Goal: Task Accomplishment & Management: Manage account settings

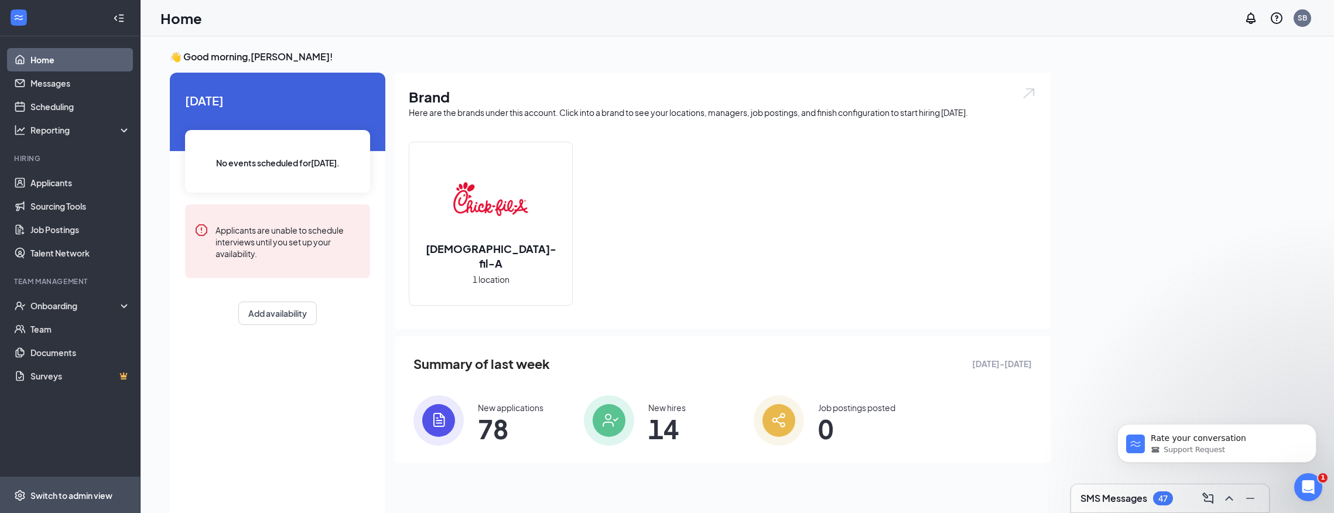
click at [70, 493] on div "Switch to admin view" at bounding box center [71, 496] width 82 height 12
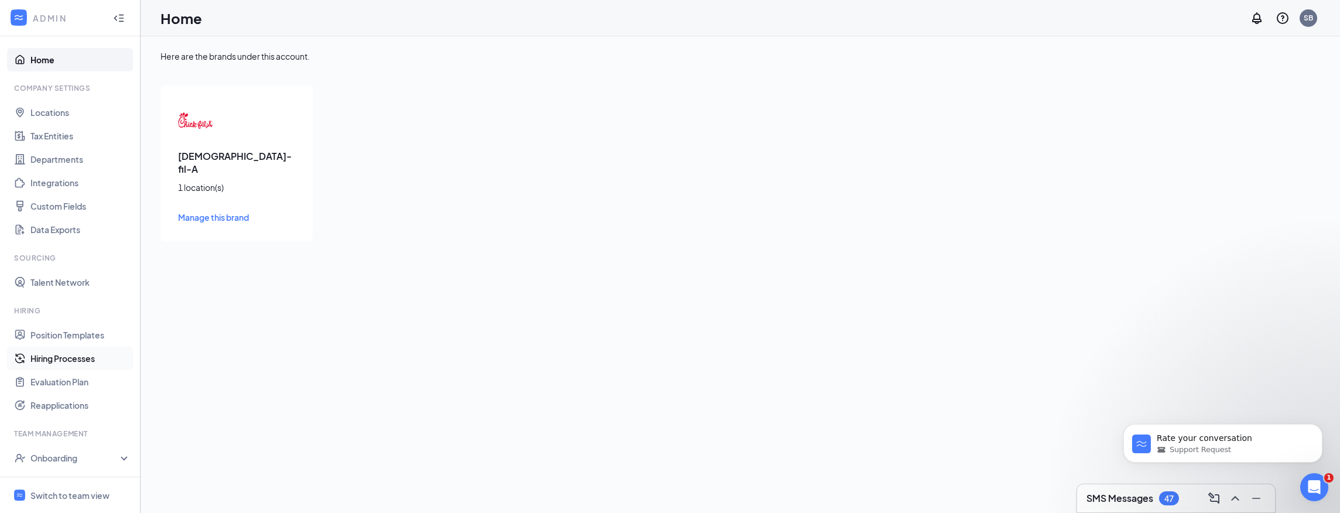
click at [56, 360] on link "Hiring Processes" at bounding box center [80, 358] width 100 height 23
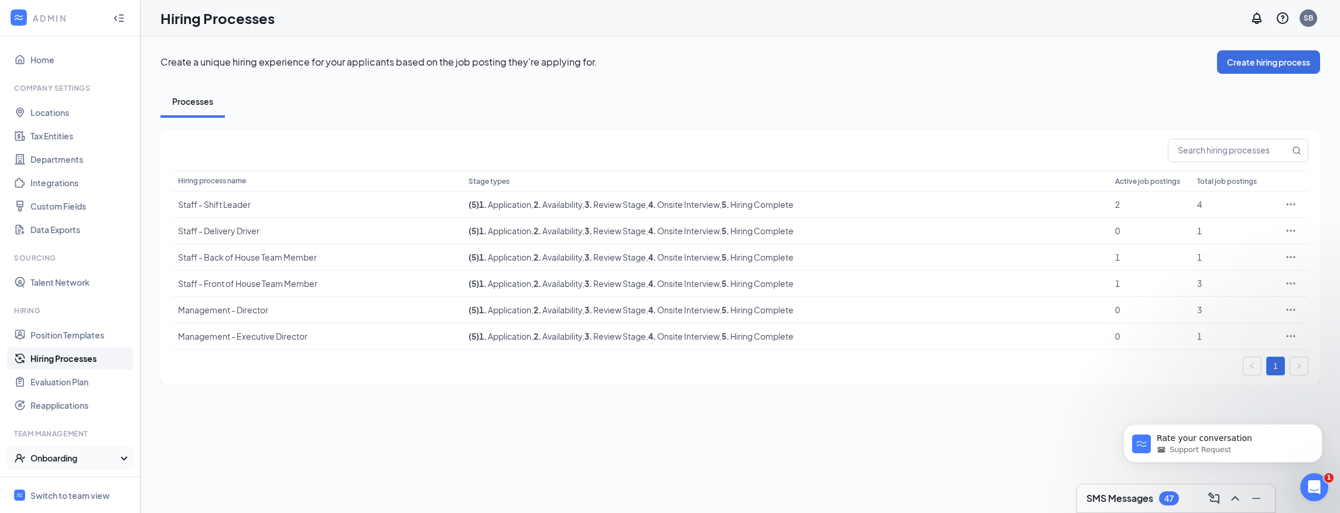
click at [54, 460] on div "Onboarding" at bounding box center [75, 458] width 90 height 12
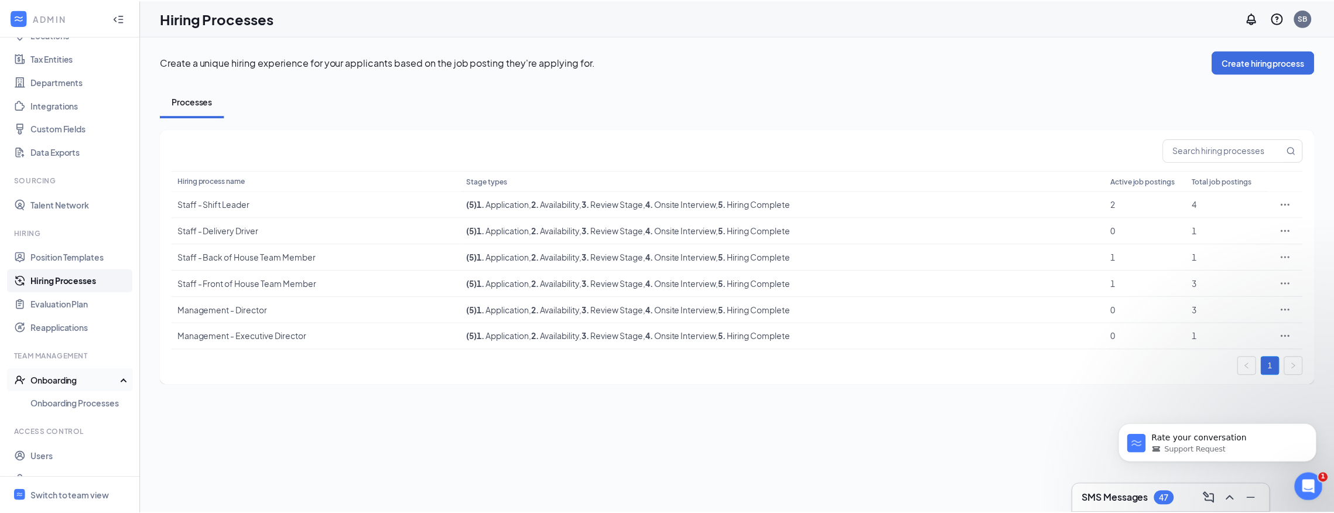
scroll to position [97, 0]
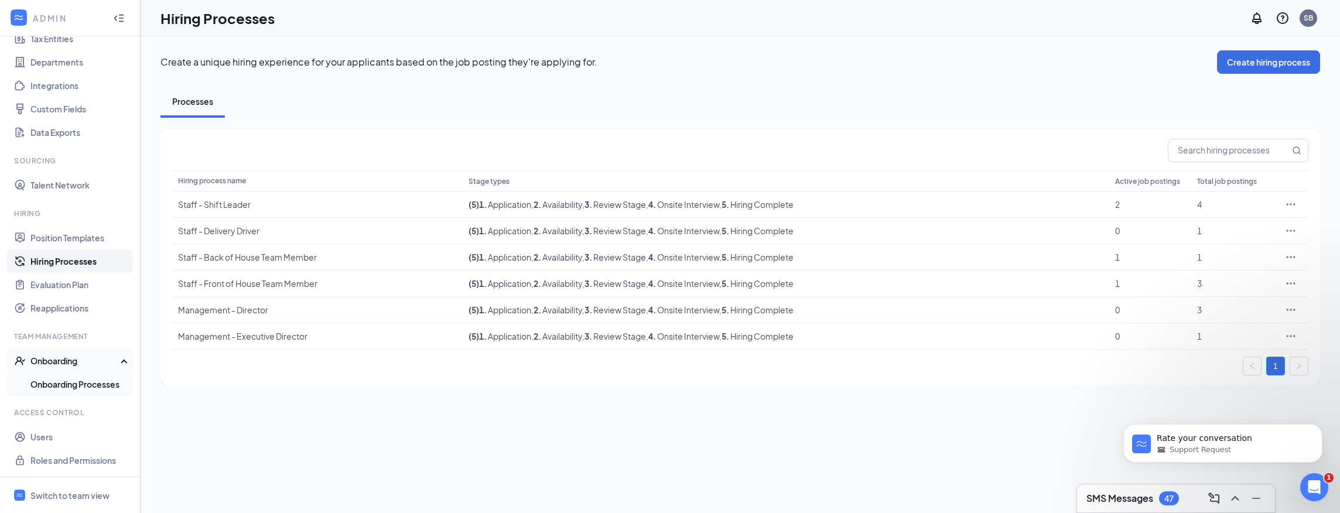
click at [68, 382] on link "Onboarding Processes" at bounding box center [80, 383] width 100 height 23
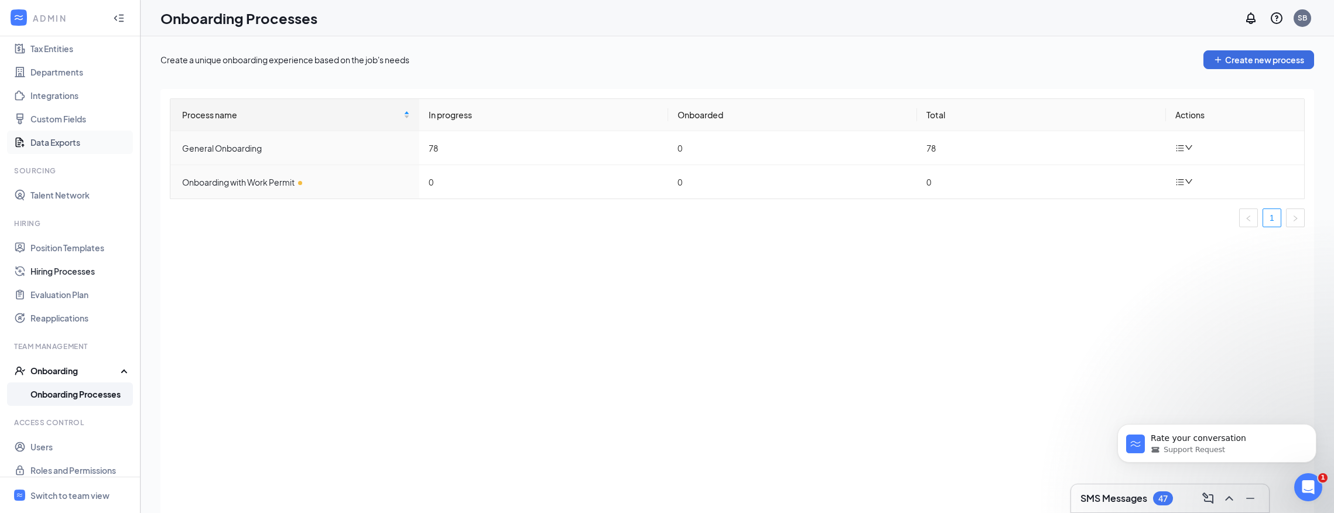
scroll to position [58, 0]
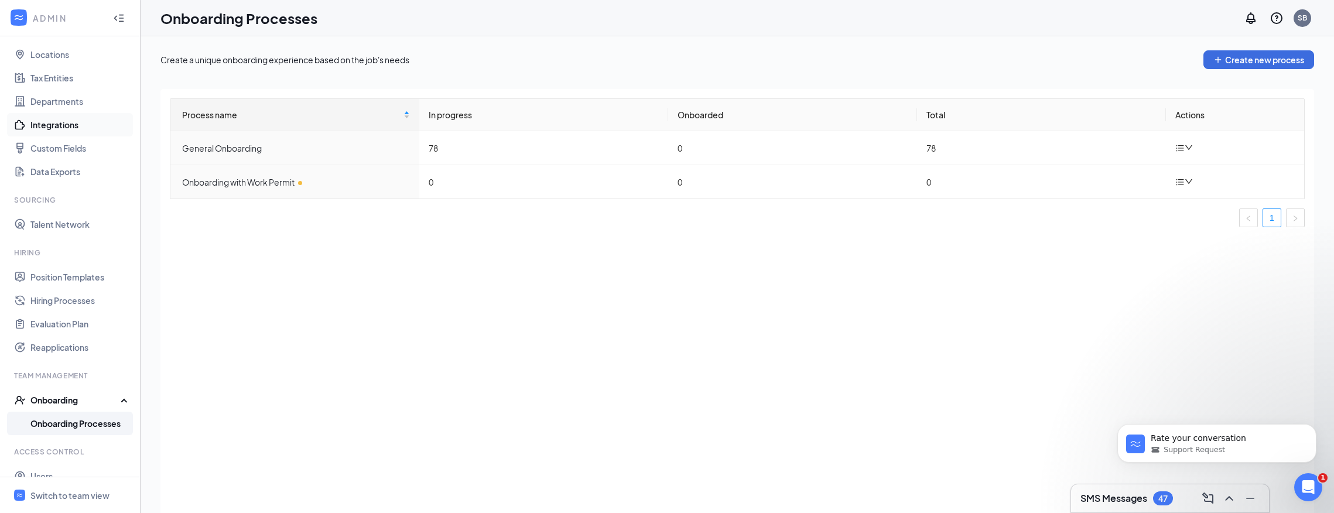
click at [47, 124] on link "Integrations" at bounding box center [80, 124] width 100 height 23
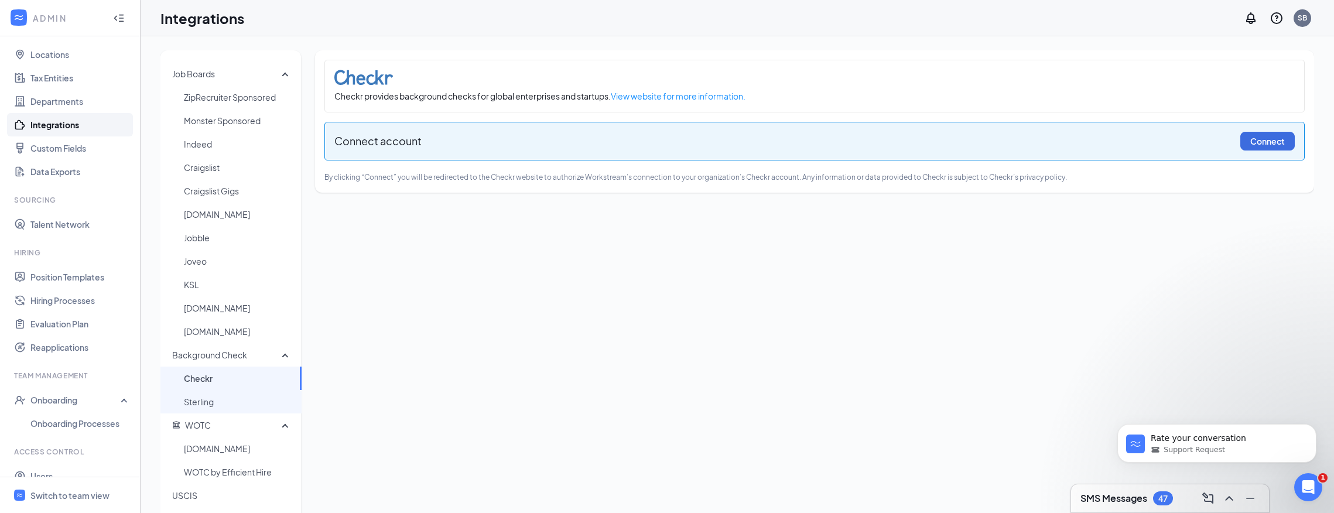
click at [199, 404] on span "Sterling" at bounding box center [238, 401] width 108 height 23
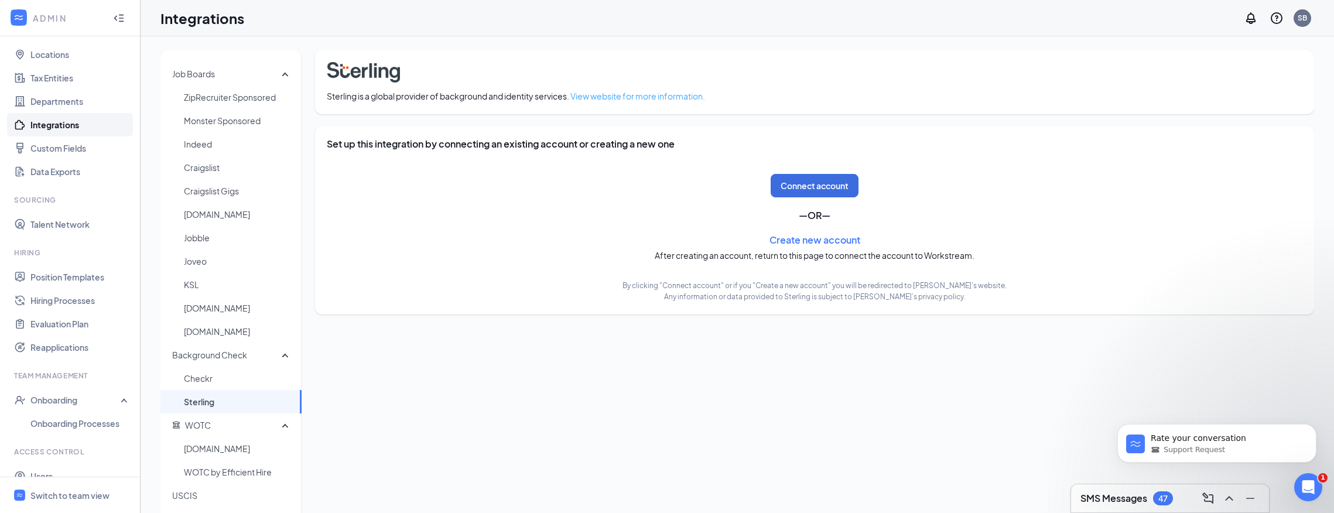
click at [606, 96] on link "View website for more information." at bounding box center [637, 96] width 135 height 11
click at [1314, 491] on div "Open Intercom Messenger" at bounding box center [1306, 485] width 39 height 39
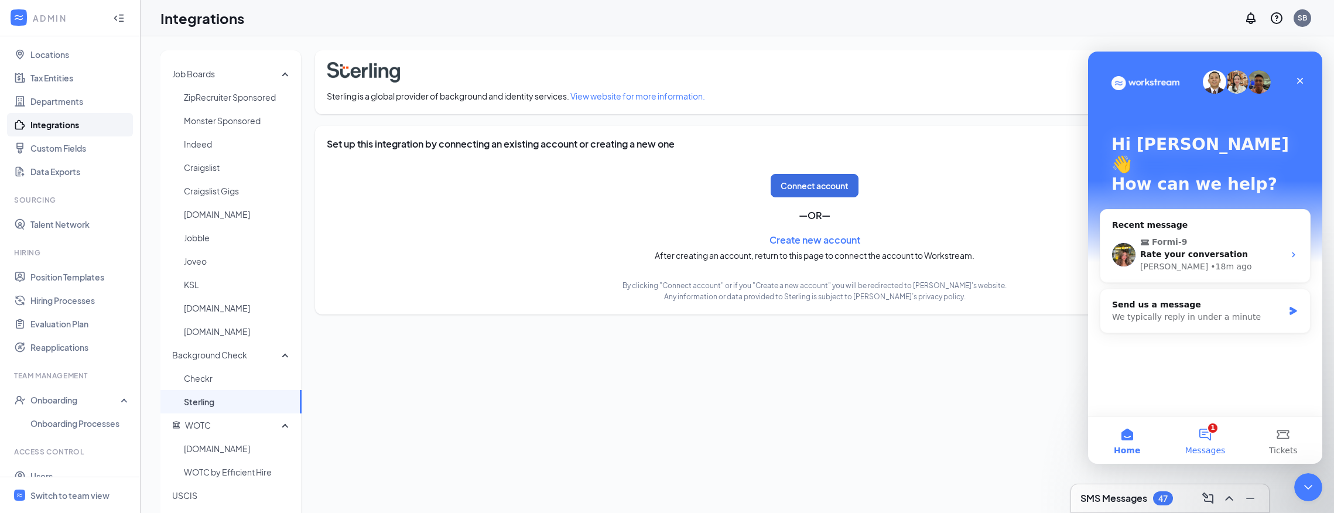
click at [1212, 446] on span "Messages" at bounding box center [1205, 450] width 40 height 8
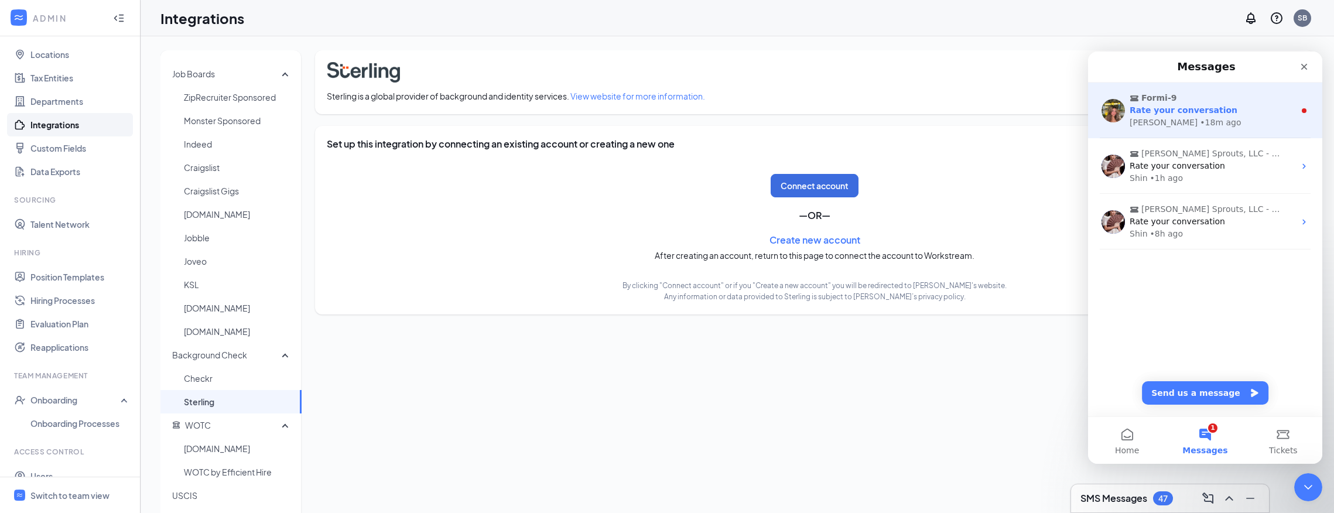
click at [1263, 109] on div "Rate your conversation" at bounding box center [1212, 110] width 165 height 12
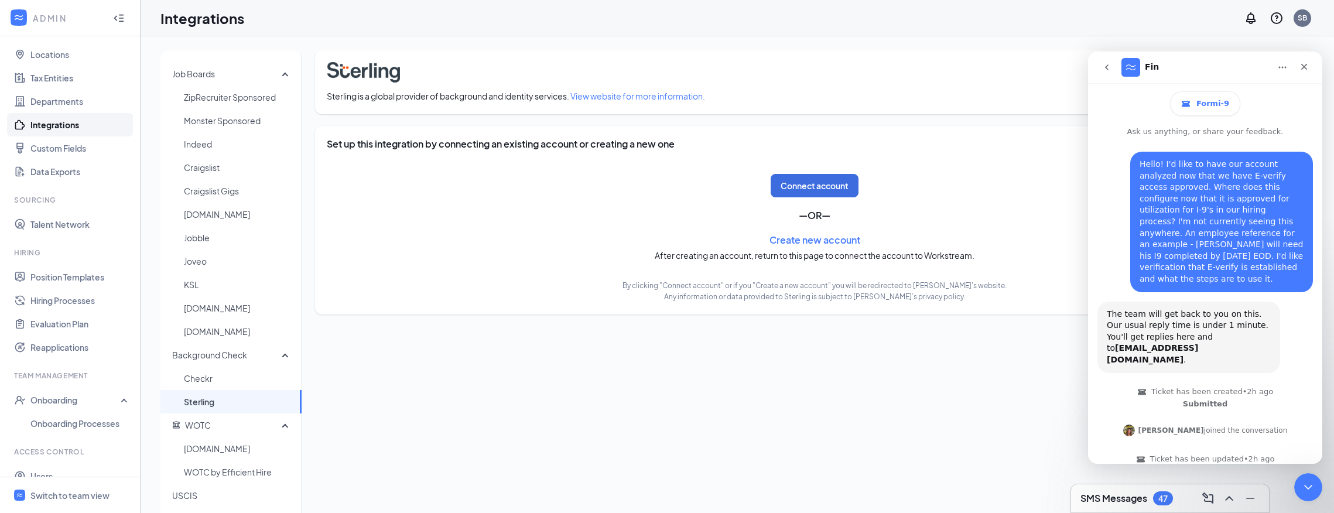
scroll to position [64, 0]
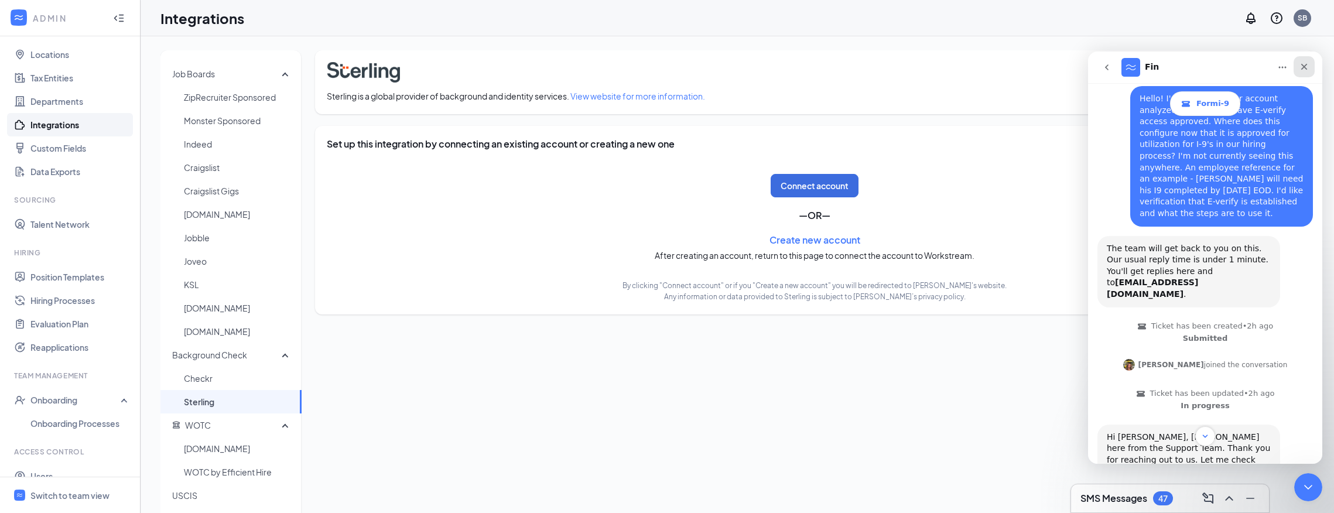
click at [1297, 66] on div "Close" at bounding box center [1304, 66] width 21 height 21
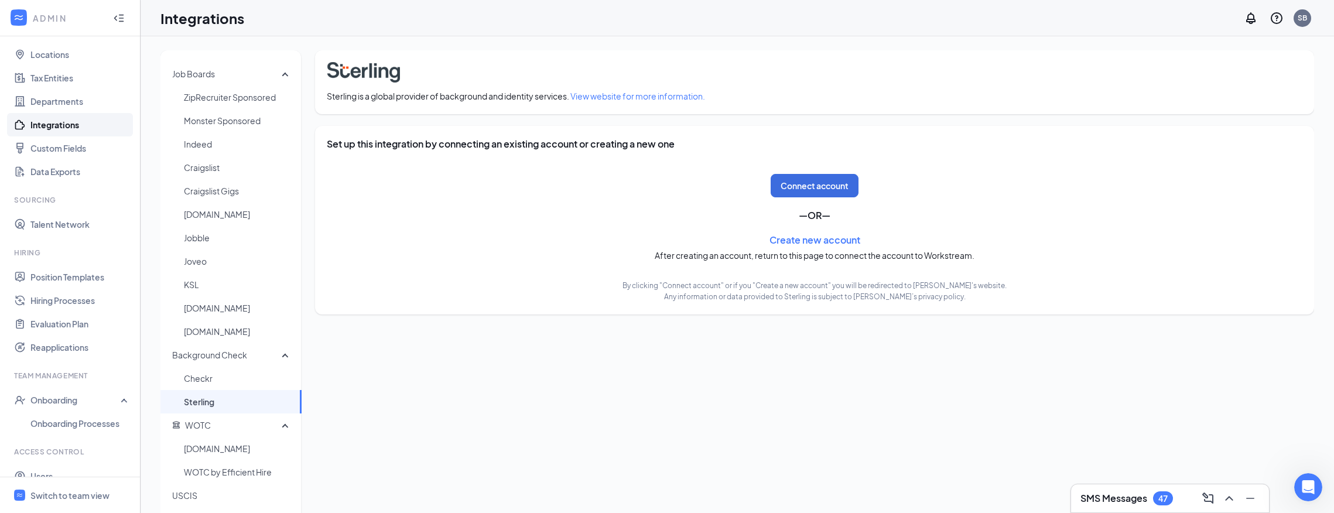
scroll to position [1613, 0]
click at [819, 401] on div "Job Boards ZipRecruiter Sponsored Monster Sponsored Indeed Craigslist Craigslis…" at bounding box center [737, 367] width 1154 height 634
click at [55, 500] on div "Switch to team view" at bounding box center [69, 496] width 79 height 12
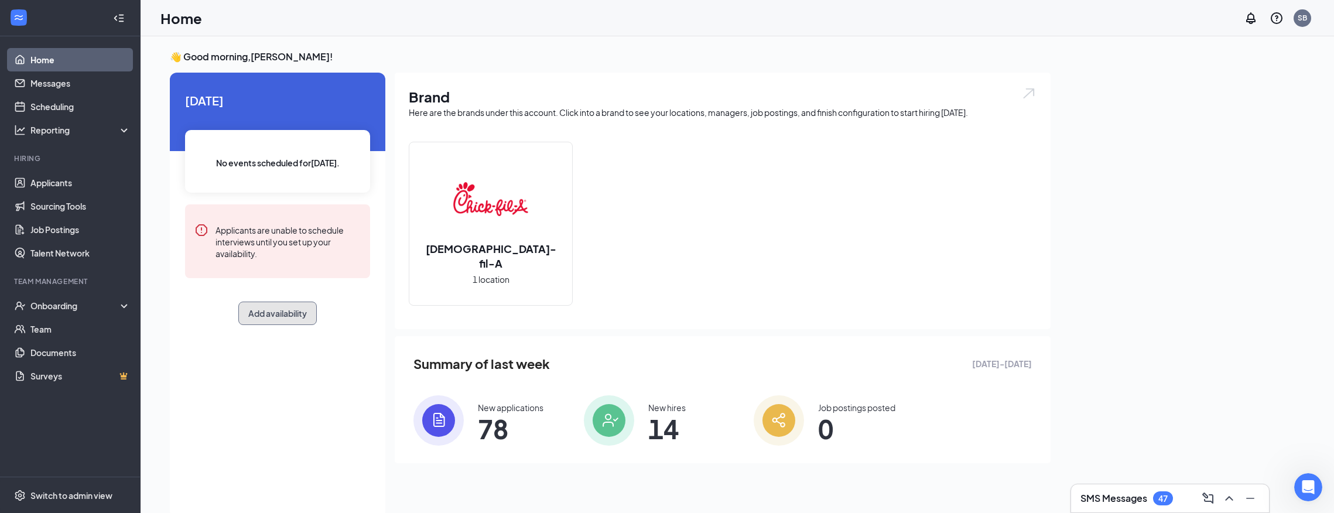
click at [292, 317] on button "Add availability" at bounding box center [277, 313] width 78 height 23
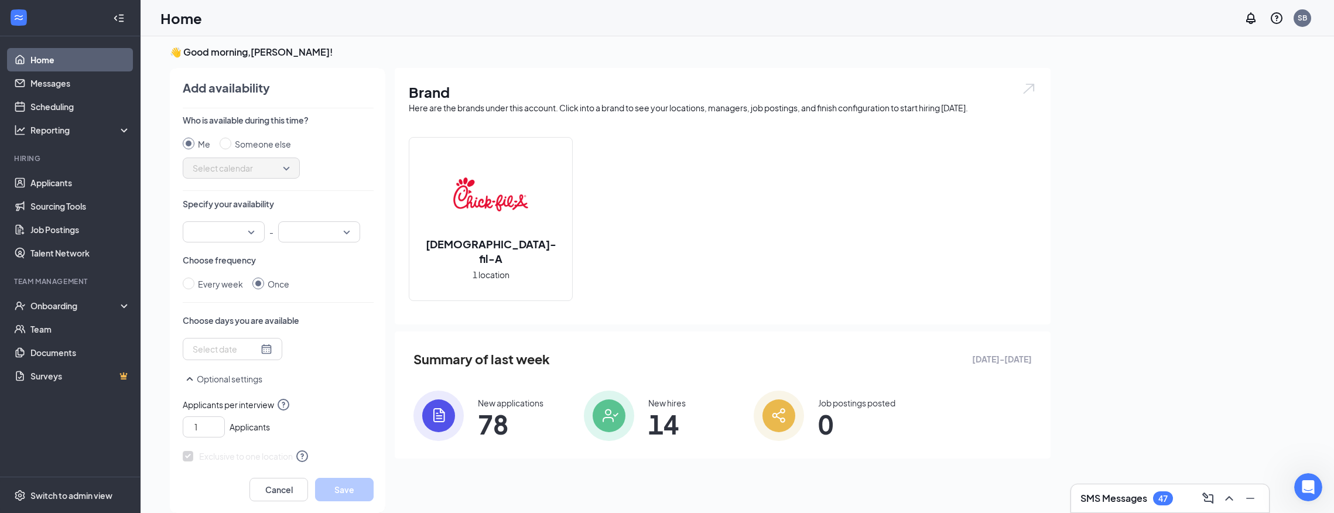
click at [235, 231] on input "search" at bounding box center [220, 232] width 60 height 20
click at [212, 292] on span "02:00 PM" at bounding box center [209, 288] width 35 height 13
click at [309, 232] on input "search" at bounding box center [315, 232] width 60 height 20
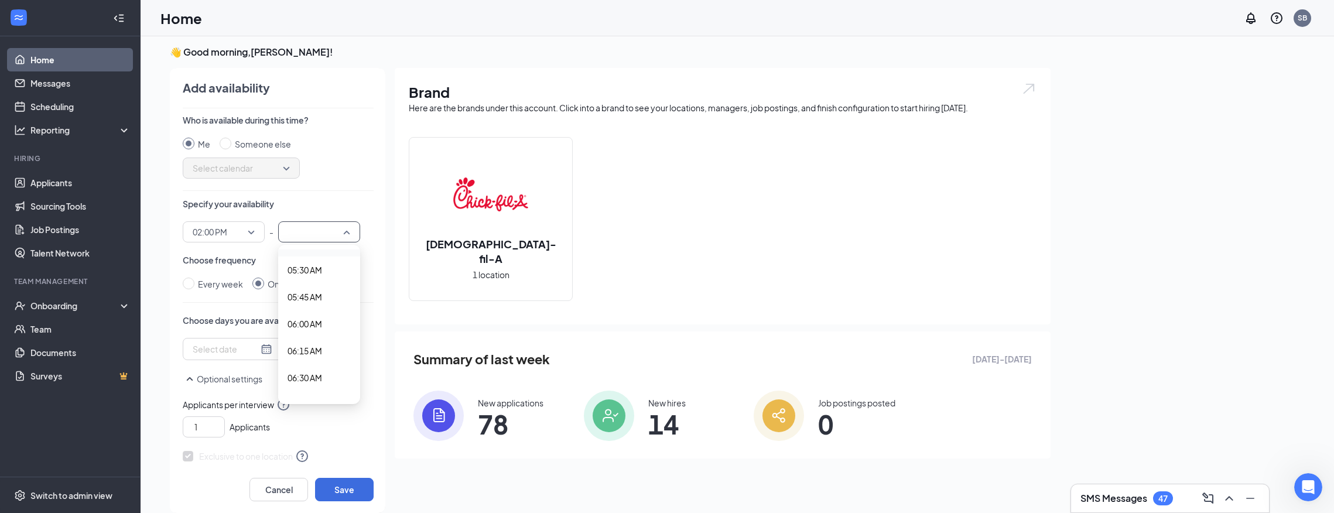
click at [308, 231] on input "search" at bounding box center [315, 232] width 60 height 20
click at [309, 271] on span "06:00 PM" at bounding box center [305, 267] width 35 height 13
click at [256, 350] on div at bounding box center [233, 349] width 80 height 13
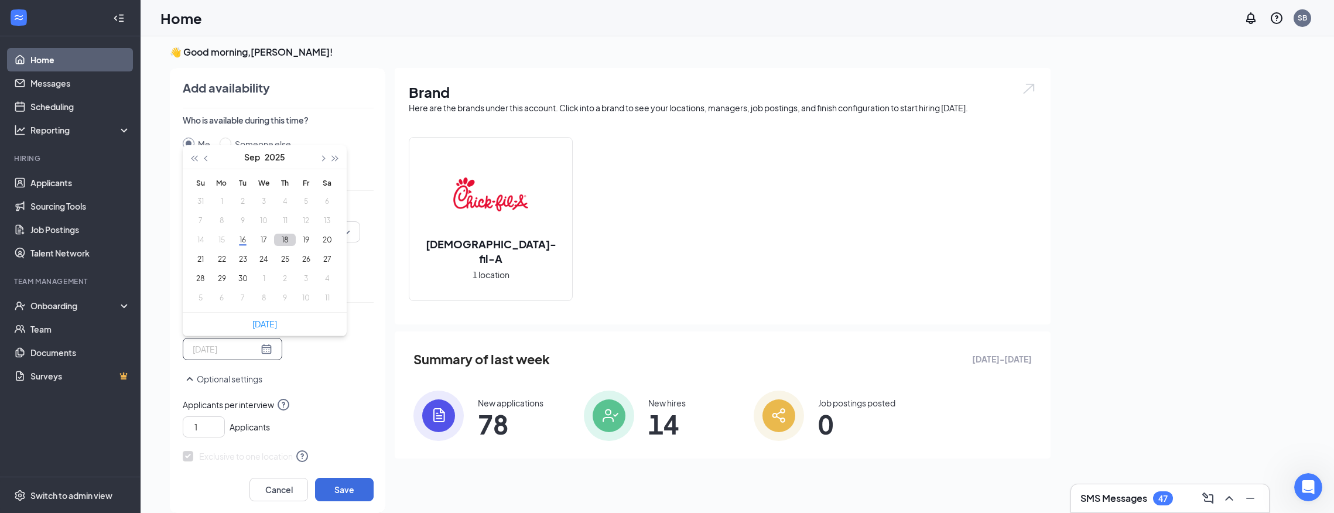
click at [289, 242] on button "18" at bounding box center [285, 240] width 22 height 12
type input "[DATE]"
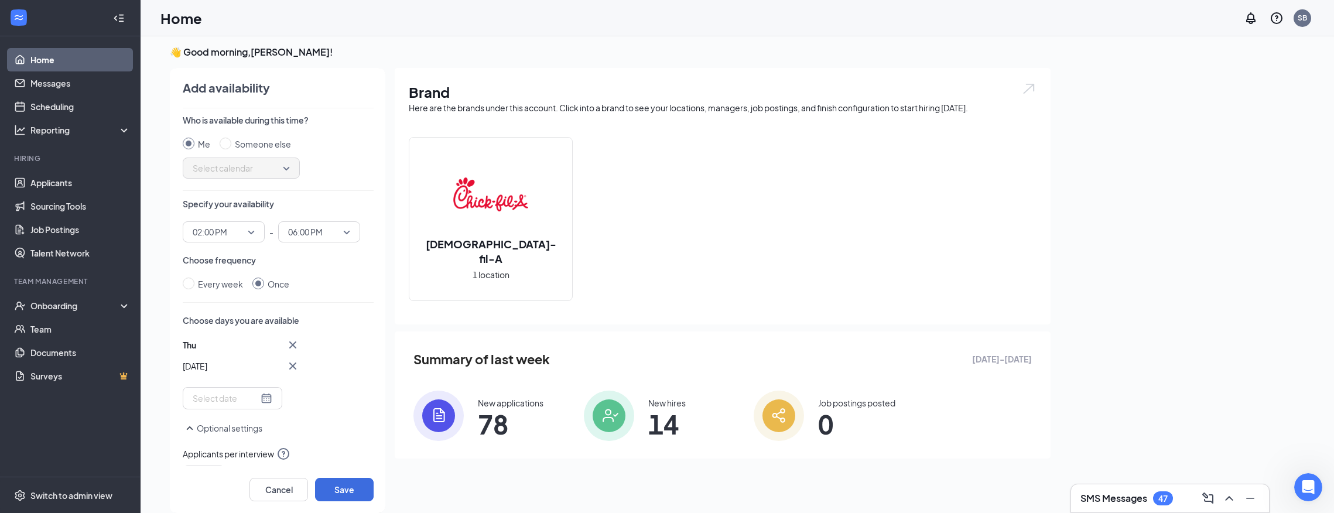
click at [329, 419] on div "Who is available during this time? Me Someone else Select calendar Specify your…" at bounding box center [278, 290] width 191 height 352
click at [190, 286] on input "Every week" at bounding box center [189, 284] width 12 height 12
radio input "true"
radio input "false"
click at [218, 356] on div at bounding box center [253, 350] width 120 height 19
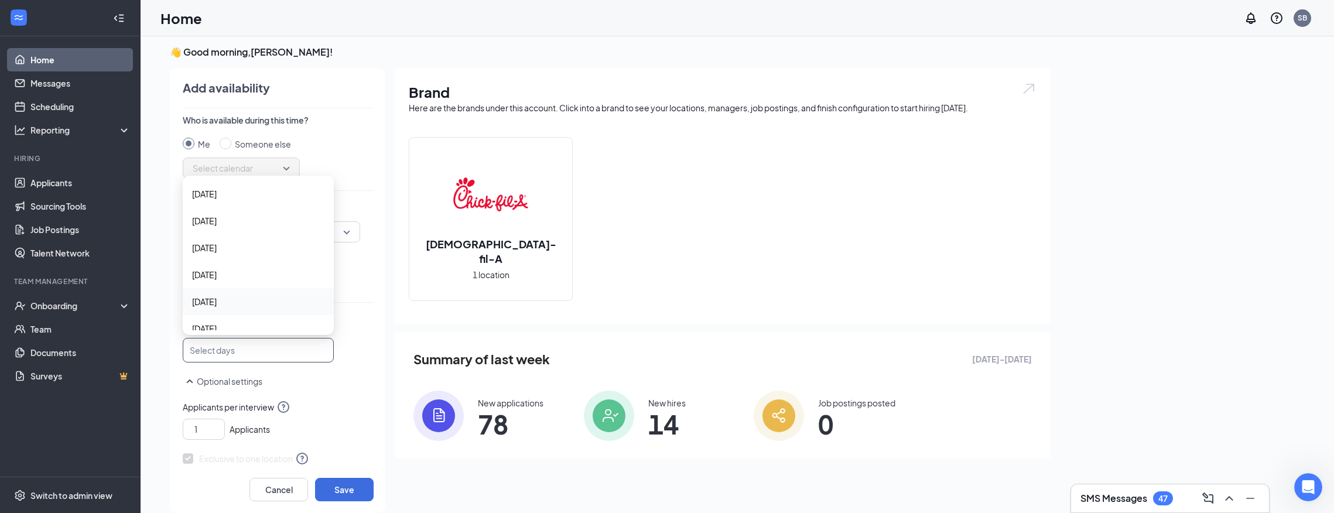
click at [217, 301] on span "[DATE]" at bounding box center [204, 301] width 25 height 13
click at [335, 405] on span "Applicants per interview" at bounding box center [278, 407] width 191 height 14
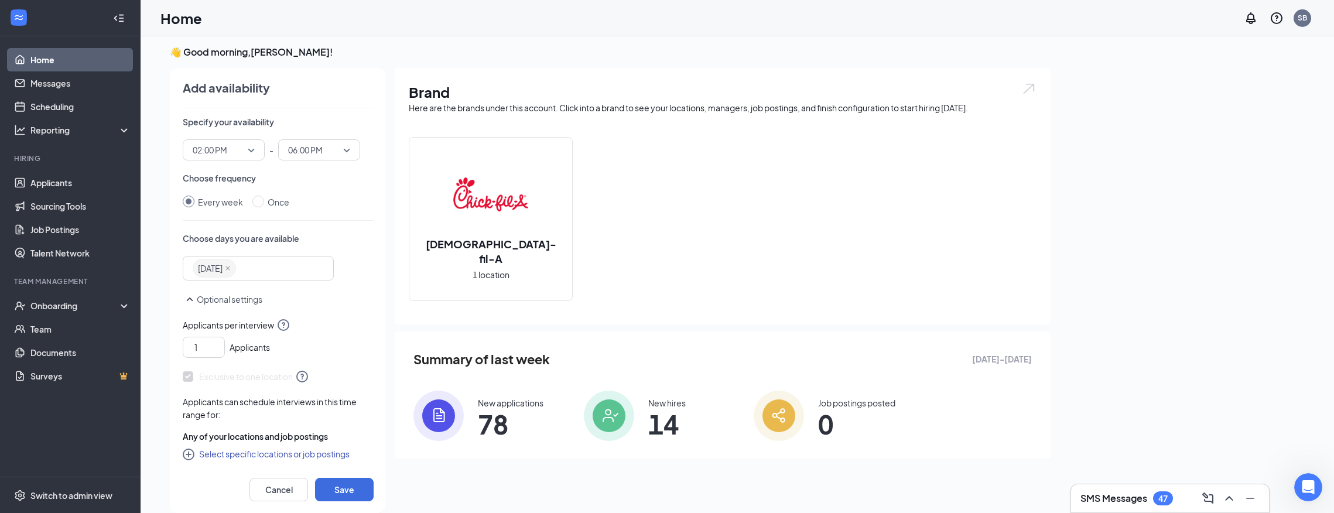
scroll to position [83, 0]
click at [200, 348] on input "1" at bounding box center [206, 347] width 36 height 18
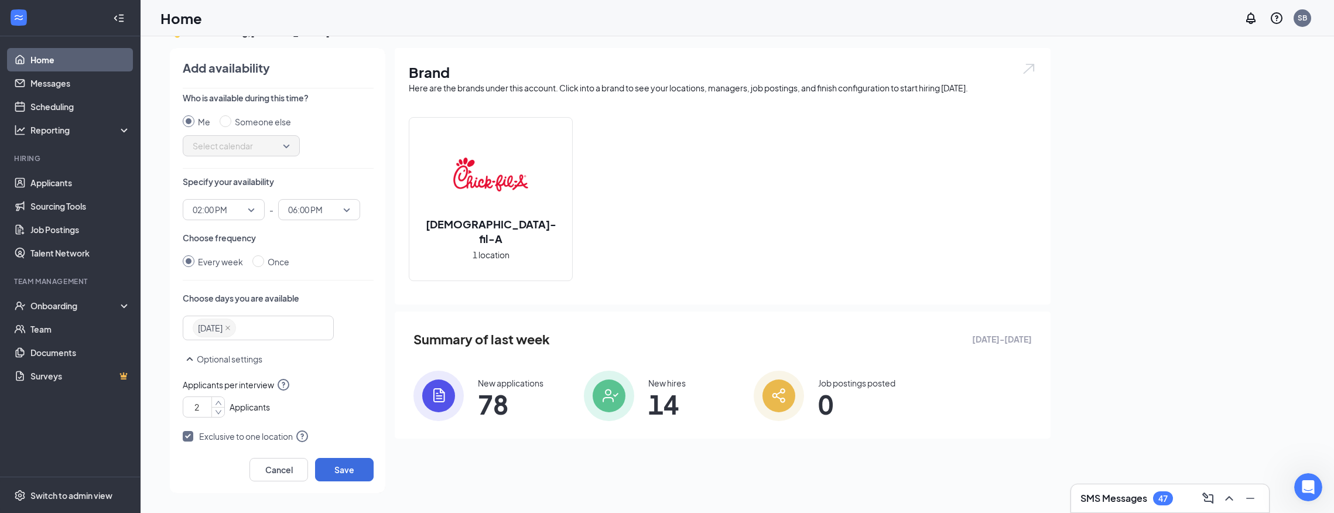
scroll to position [0, 0]
click at [289, 151] on span "Select calendar" at bounding box center [241, 148] width 97 height 18
type input "2"
click at [340, 153] on div "Me Someone else Select calendar" at bounding box center [278, 138] width 191 height 41
click at [231, 332] on icon "close" at bounding box center [228, 330] width 6 height 6
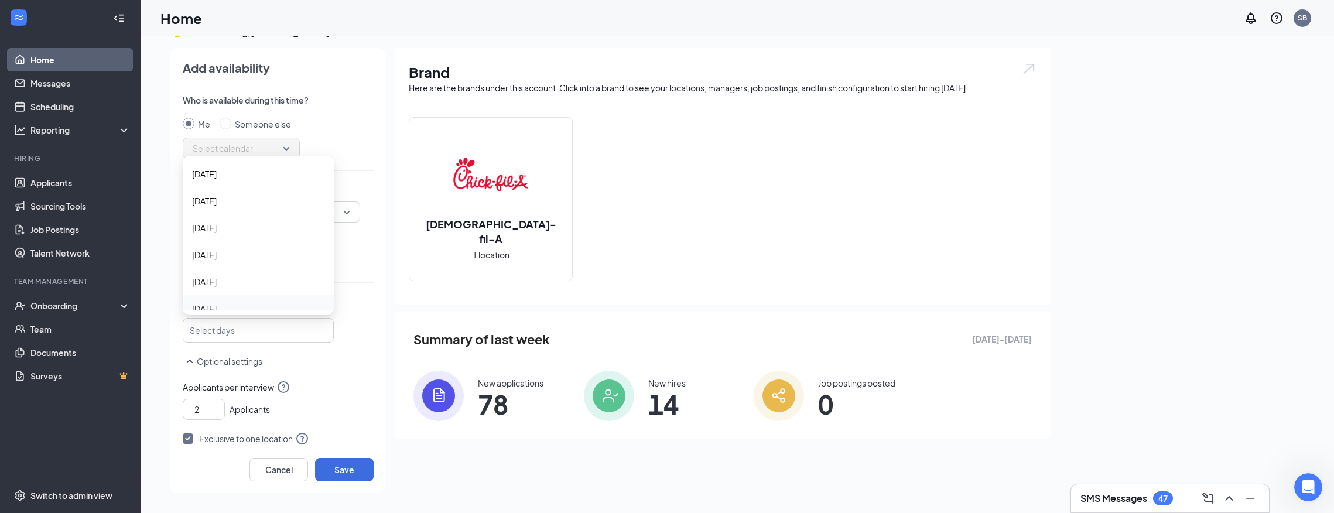
click at [223, 330] on div at bounding box center [253, 330] width 120 height 19
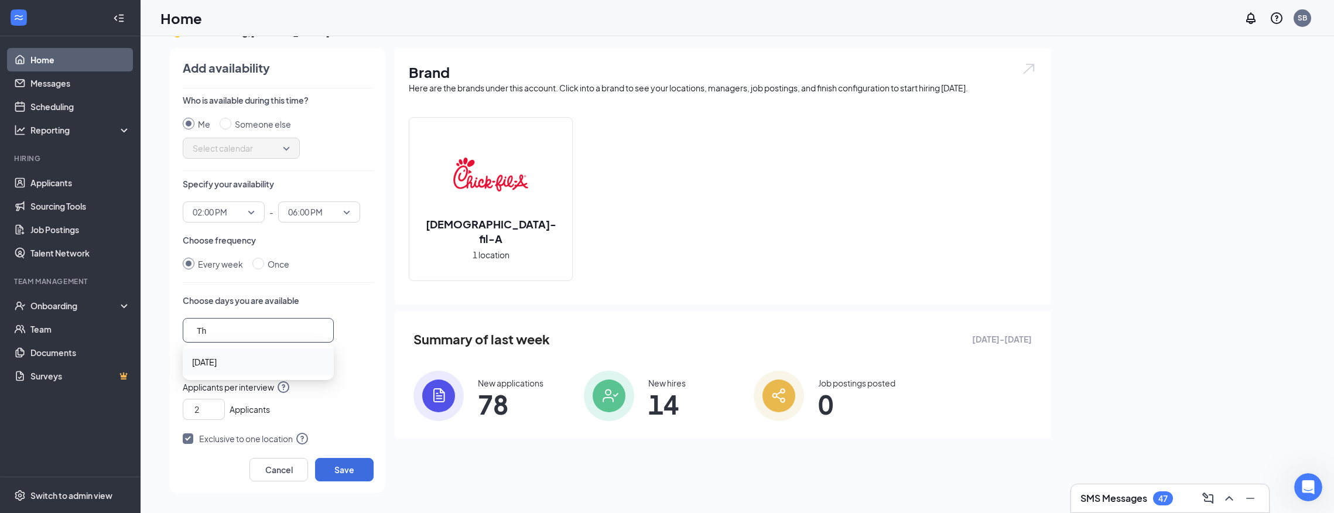
type input "Thu"
click at [249, 361] on span "[DATE]" at bounding box center [258, 361] width 132 height 13
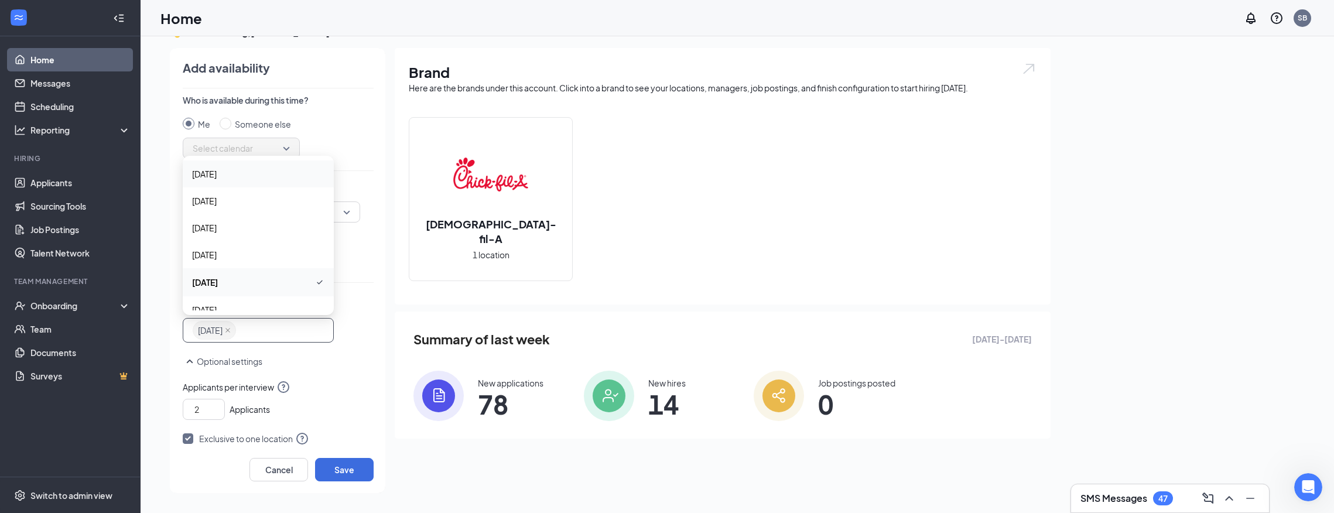
click at [294, 354] on p "Optional settings" at bounding box center [278, 361] width 191 height 14
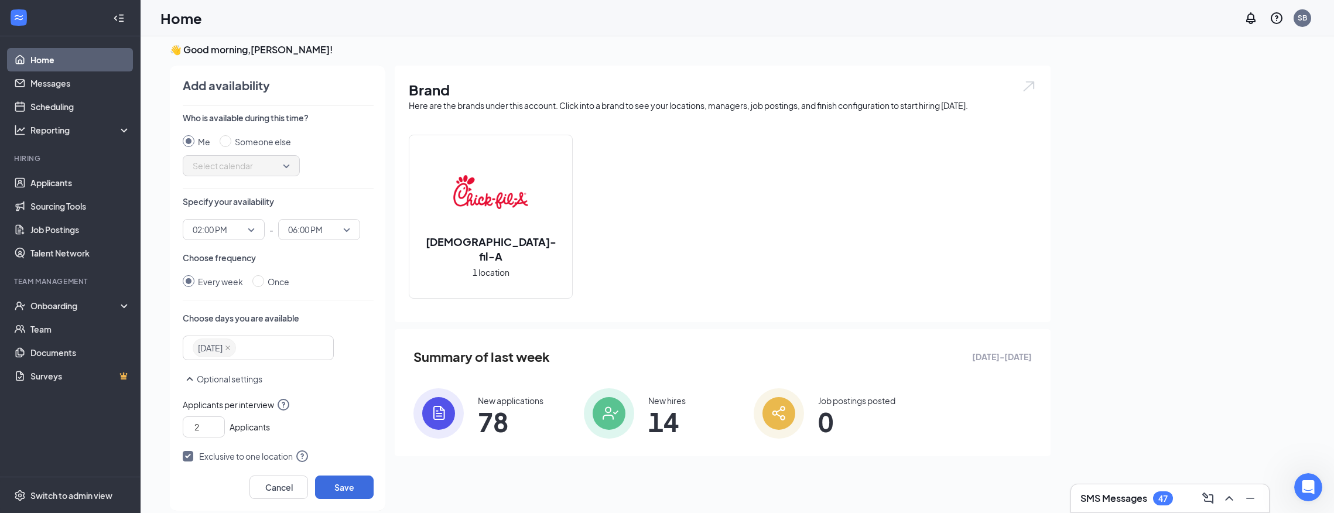
scroll to position [25, 0]
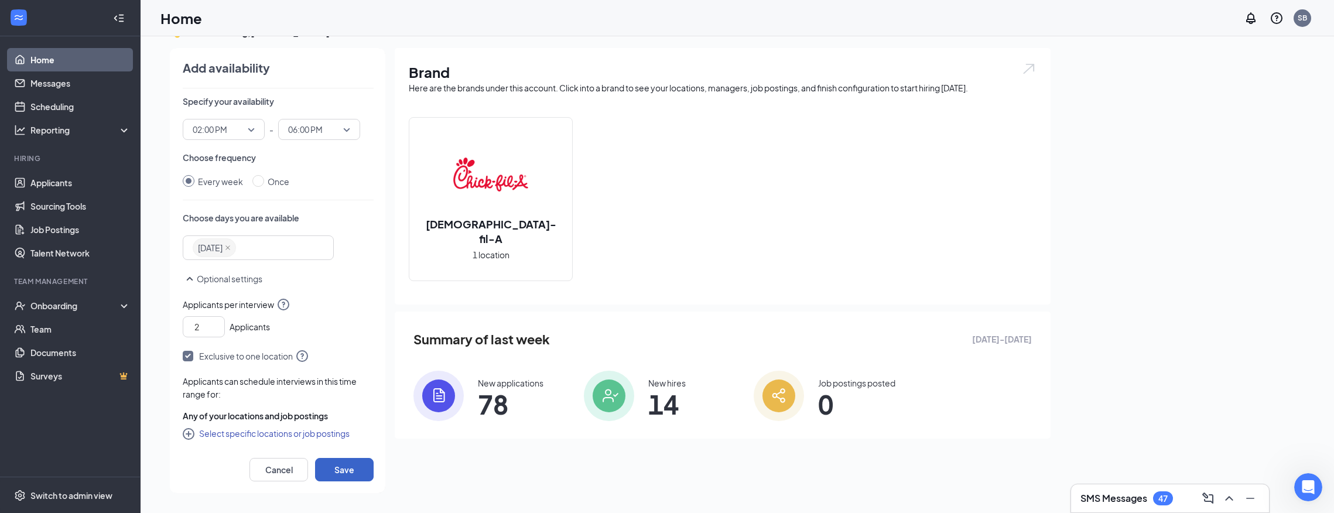
click at [332, 466] on button "Save" at bounding box center [344, 469] width 59 height 23
radio input "false"
radio input "true"
type input "1"
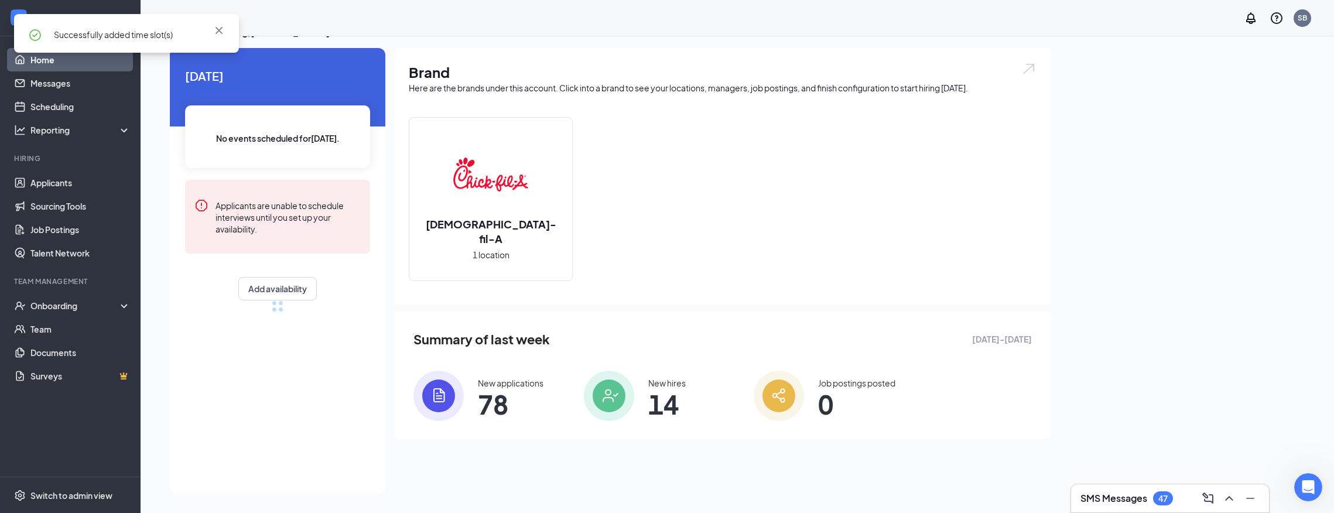
scroll to position [80, 0]
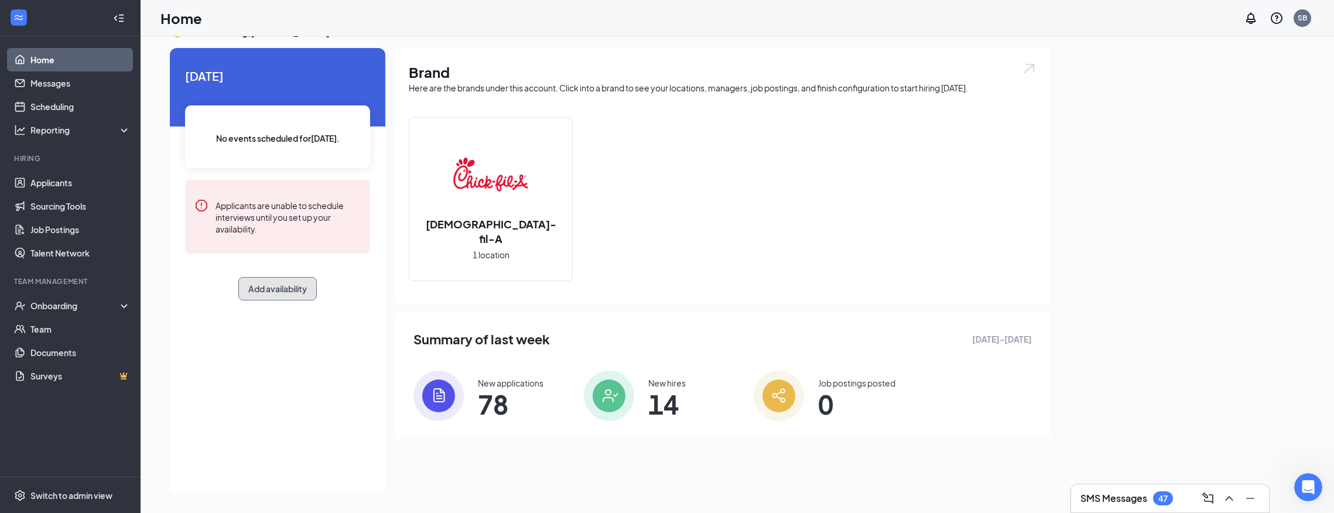
click at [273, 287] on button "Add availability" at bounding box center [277, 288] width 78 height 23
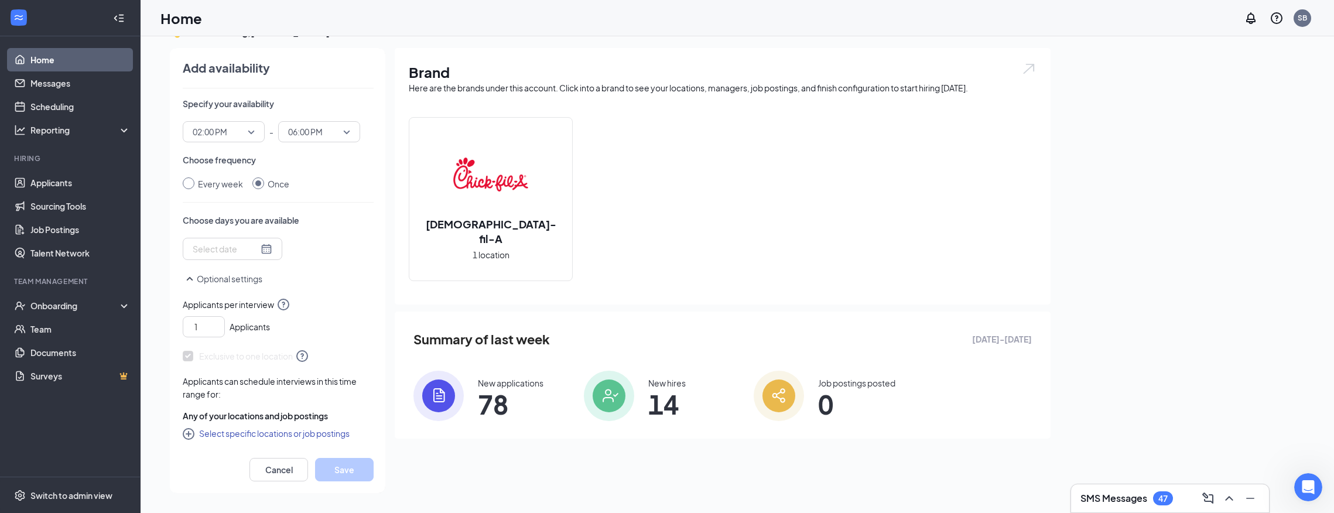
click at [204, 184] on div "Every week" at bounding box center [220, 183] width 45 height 13
click at [194, 184] on input "Every week" at bounding box center [189, 183] width 12 height 12
radio input "true"
radio input "false"
click at [213, 260] on div "Select days" at bounding box center [258, 250] width 151 height 25
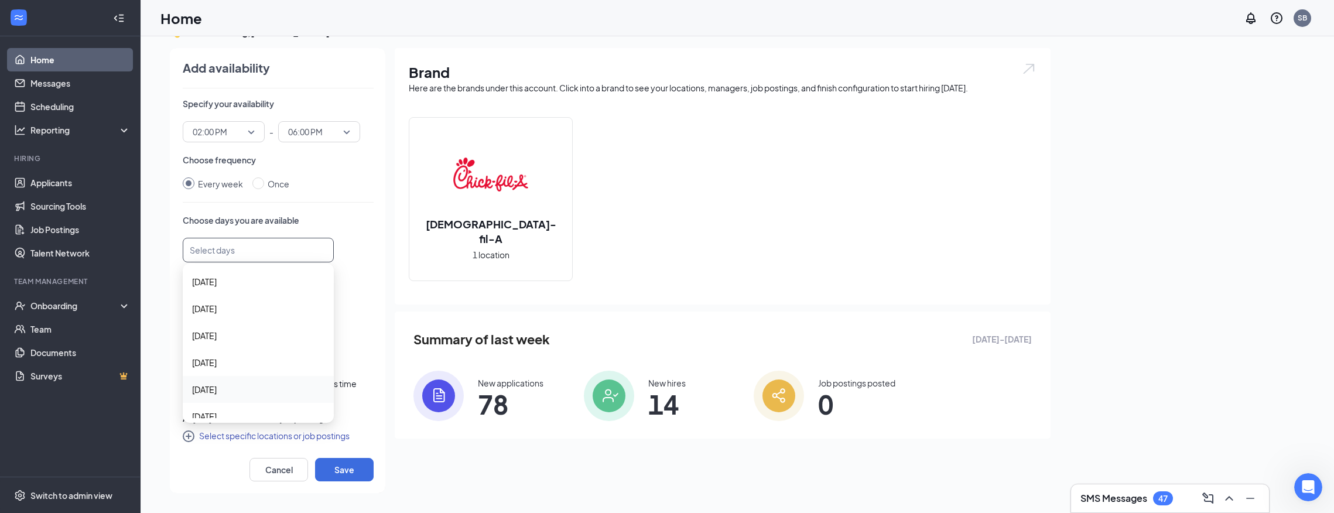
click at [217, 386] on span "[DATE]" at bounding box center [204, 389] width 25 height 13
click at [358, 297] on div "Optional settings" at bounding box center [278, 287] width 191 height 26
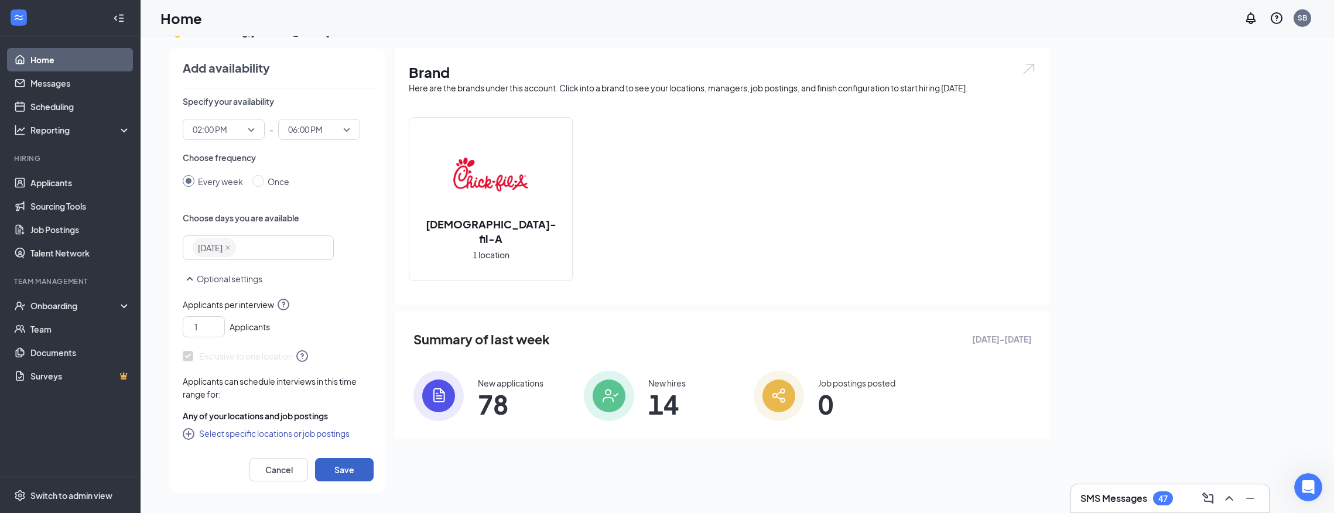
click at [337, 471] on button "Save" at bounding box center [344, 469] width 59 height 23
click at [200, 330] on input "1" at bounding box center [206, 327] width 36 height 18
type input "2"
click at [329, 327] on div "2 Applicants" at bounding box center [278, 325] width 191 height 26
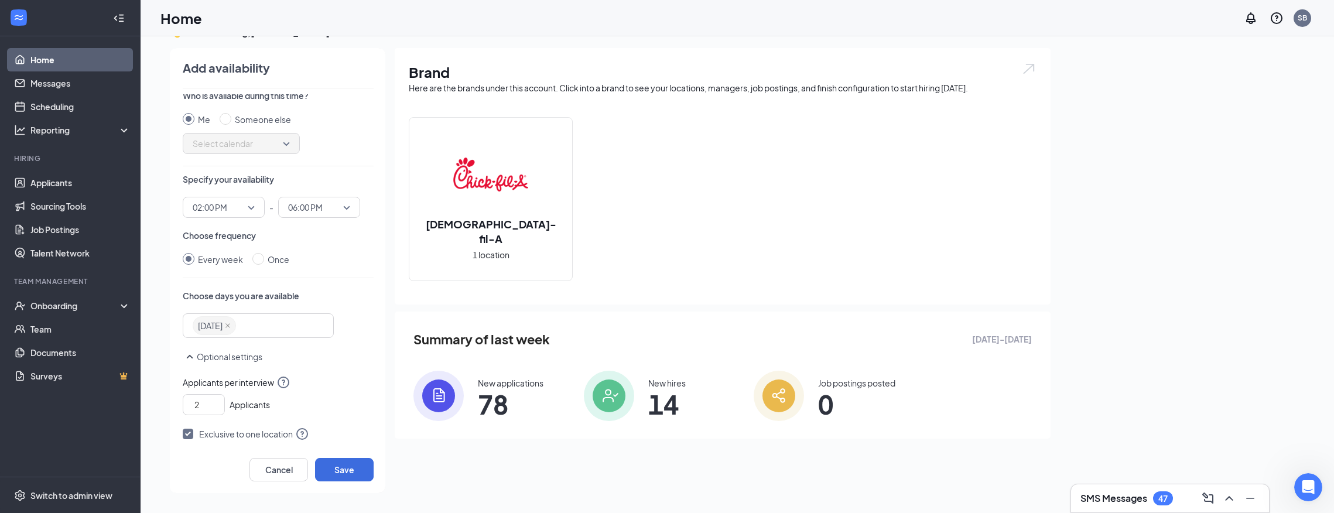
scroll to position [0, 0]
click at [198, 407] on input "2" at bounding box center [206, 410] width 36 height 18
type input "1"
click at [317, 403] on div "1 Applicants" at bounding box center [278, 407] width 191 height 26
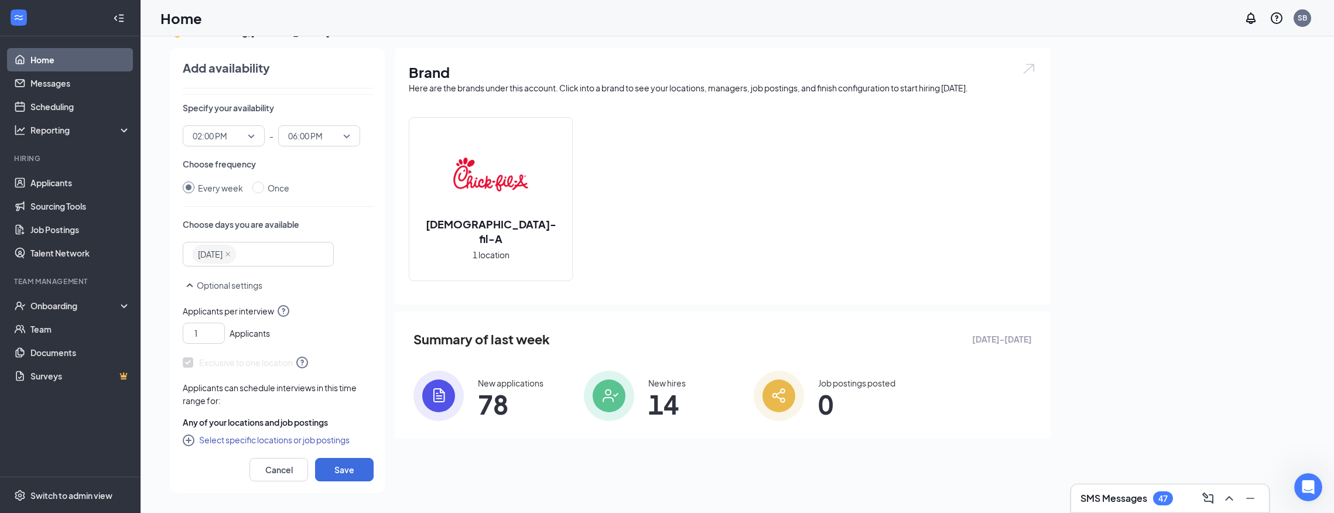
scroll to position [83, 0]
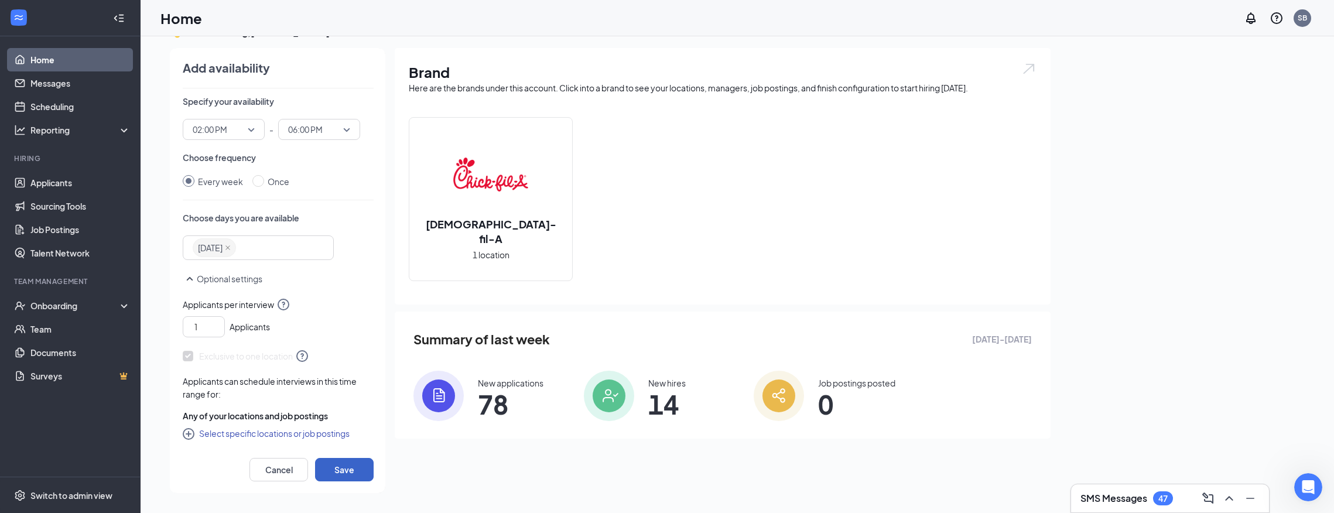
click at [338, 466] on button "Save" at bounding box center [344, 469] width 59 height 23
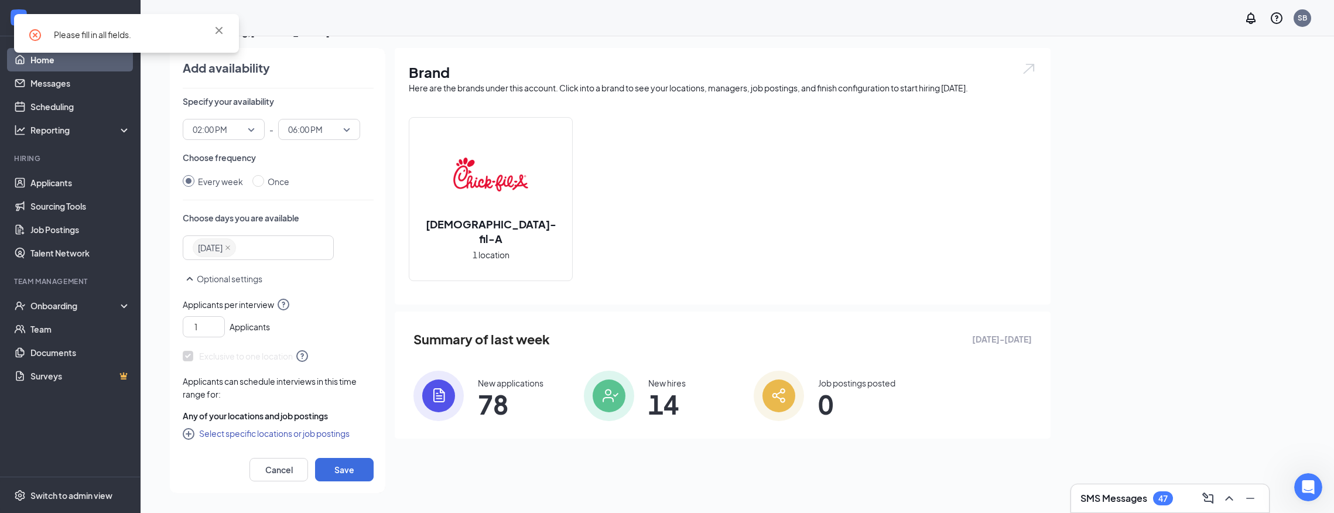
click at [128, 27] on div "Please fill in all fields." at bounding box center [126, 33] width 225 height 39
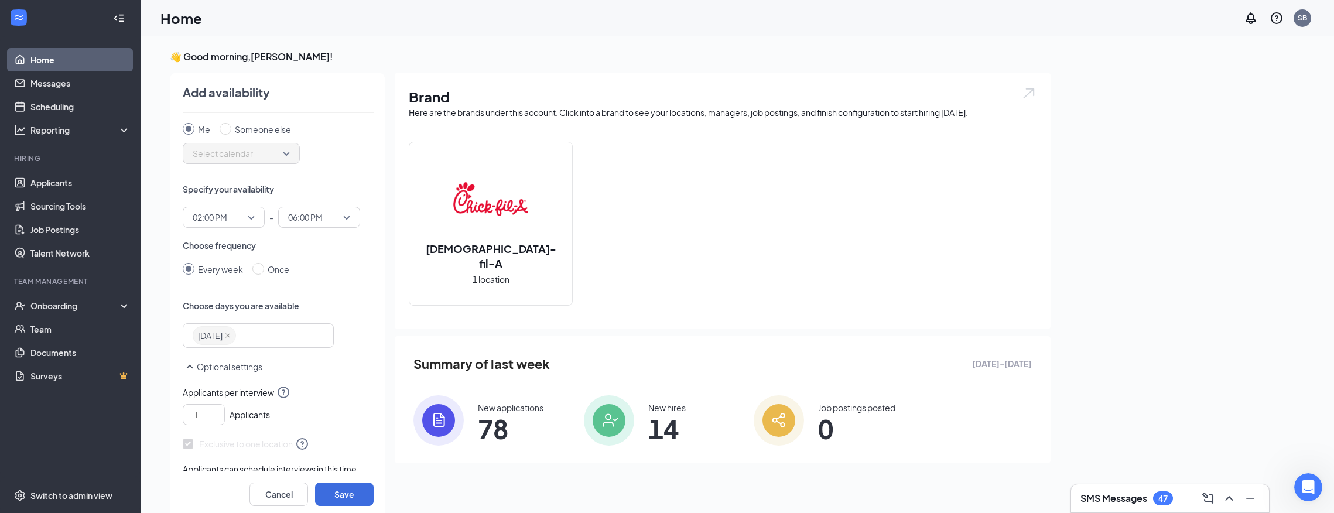
scroll to position [0, 0]
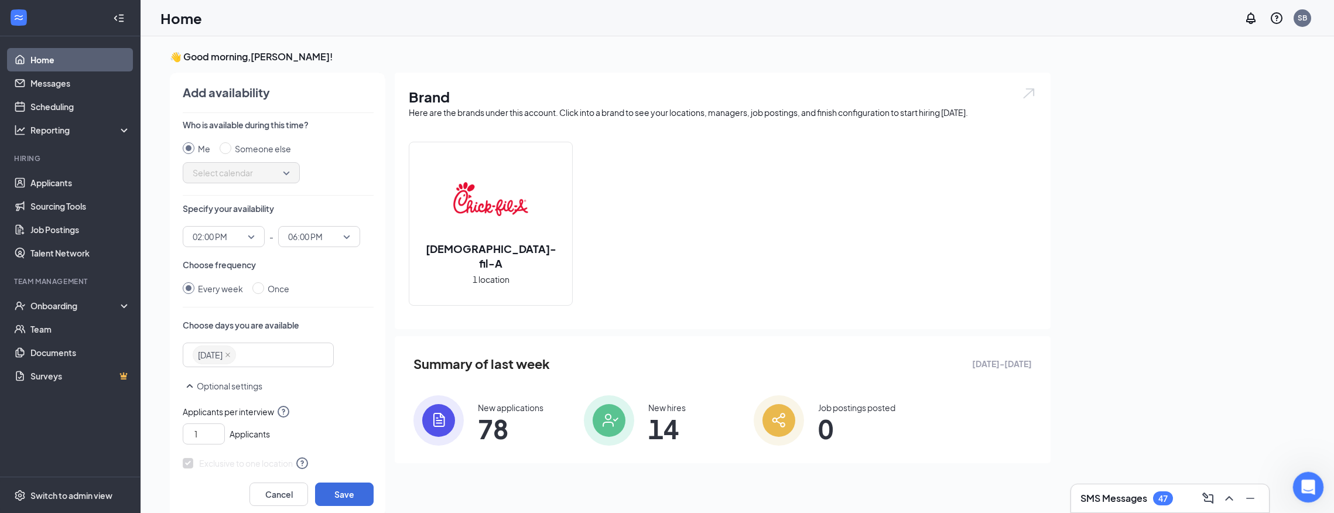
click at [1301, 484] on icon "Open Intercom Messenger" at bounding box center [1306, 485] width 19 height 19
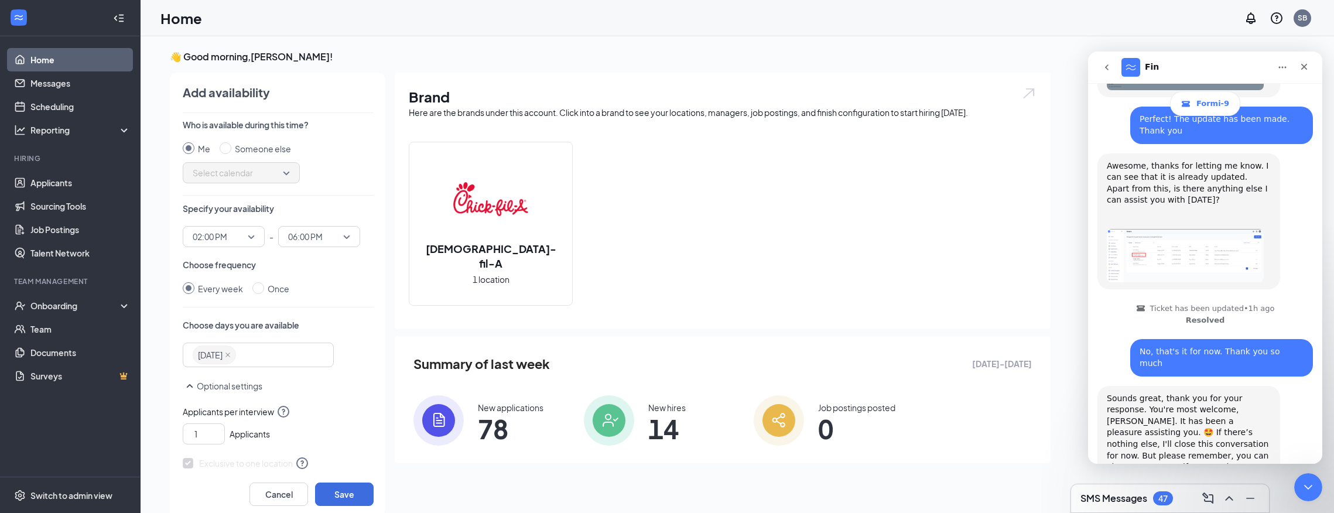
scroll to position [1613, 0]
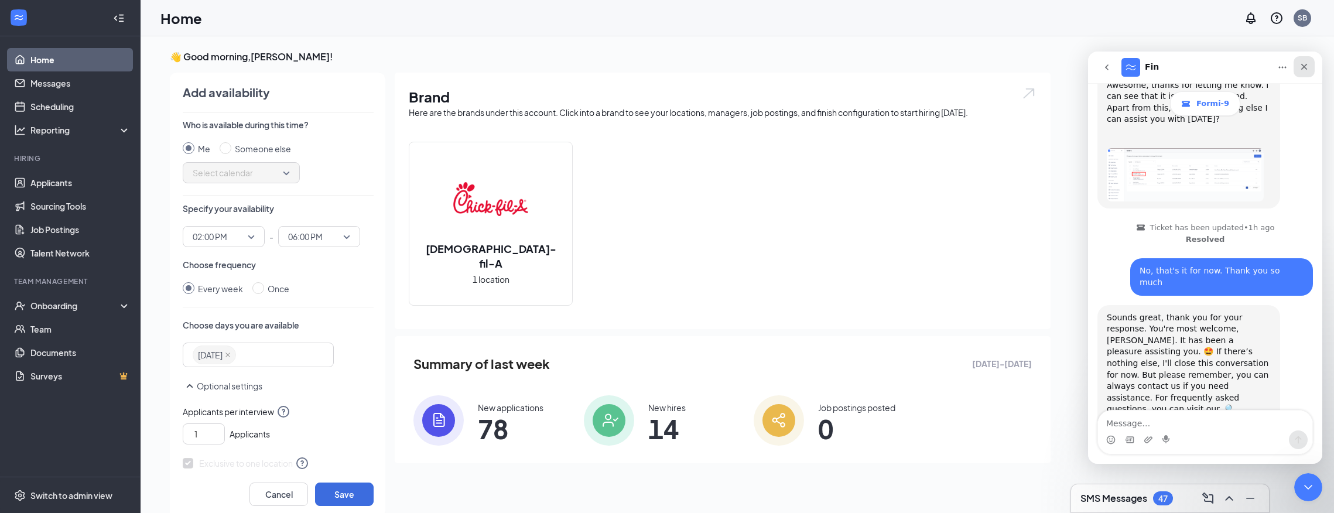
scroll to position [1687, 0]
drag, startPoint x: 1309, startPoint y: 71, endPoint x: 2387, endPoint y: 194, distance: 1084.6
click at [1309, 71] on div "Close" at bounding box center [1304, 66] width 21 height 21
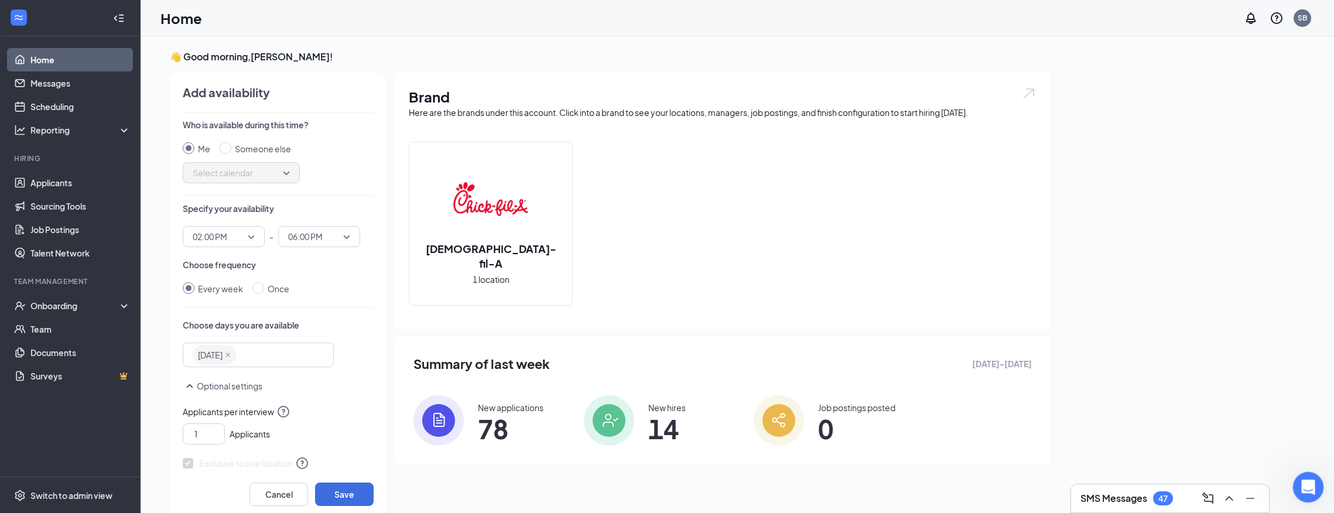
click at [1294, 489] on div "Open Intercom Messenger" at bounding box center [1306, 485] width 39 height 39
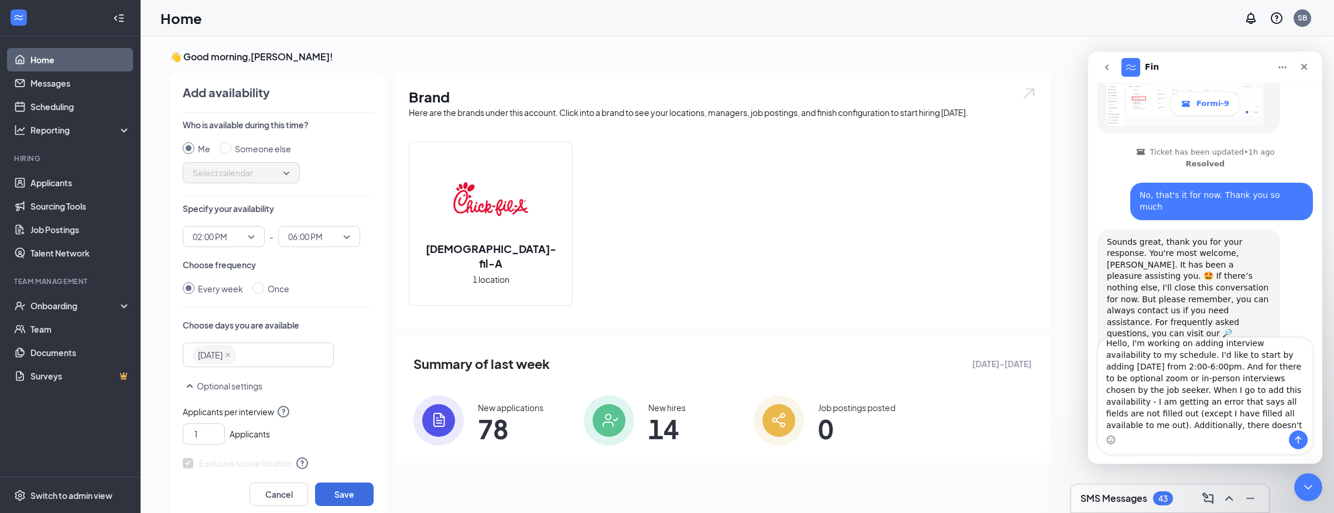
scroll to position [19, 0]
type textarea "Hello, I'm working on adding interview availability to my schedule. I'd like to…"
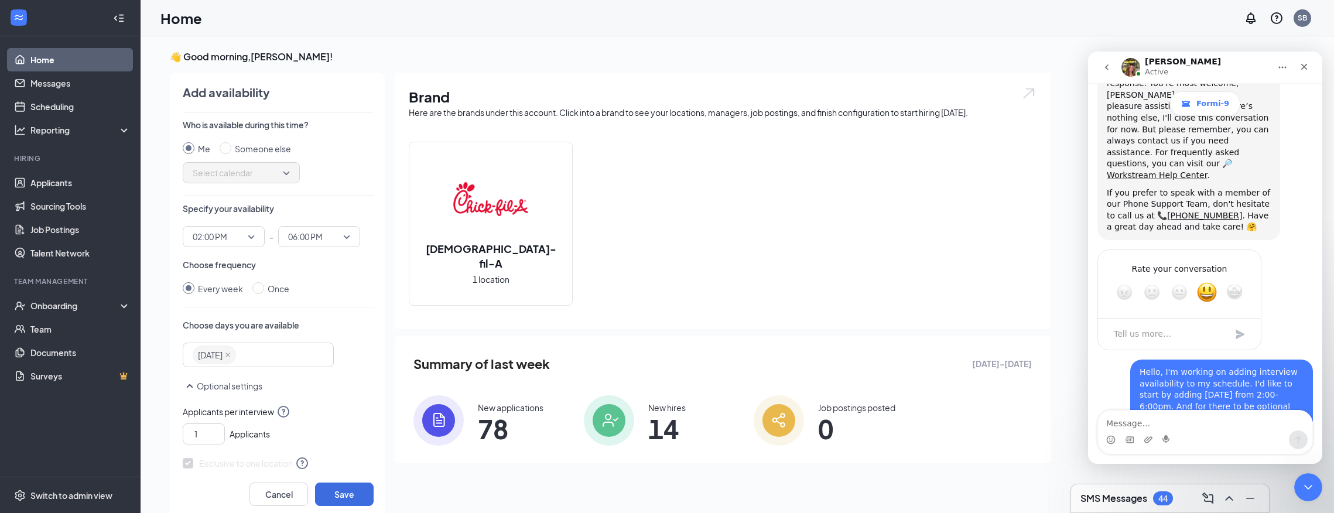
scroll to position [1940, 0]
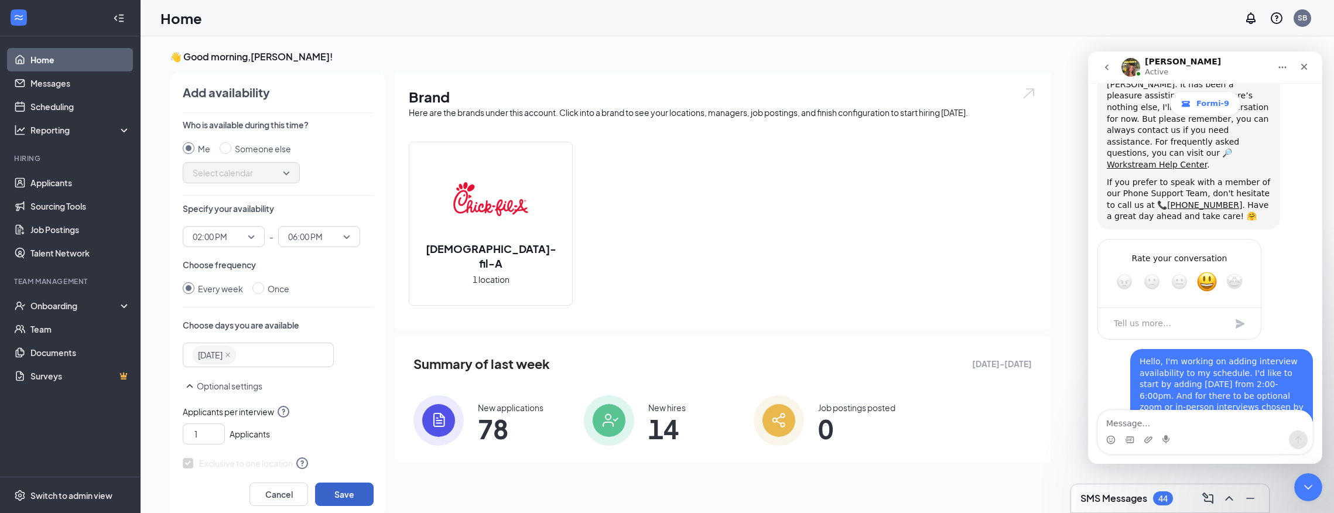
click at [343, 501] on button "Save" at bounding box center [344, 494] width 59 height 23
click at [345, 495] on button "Save" at bounding box center [344, 494] width 59 height 23
click at [1142, 426] on textarea "Message…" at bounding box center [1205, 421] width 214 height 20
type textarea "Of course. Please see top left of screenshot:"
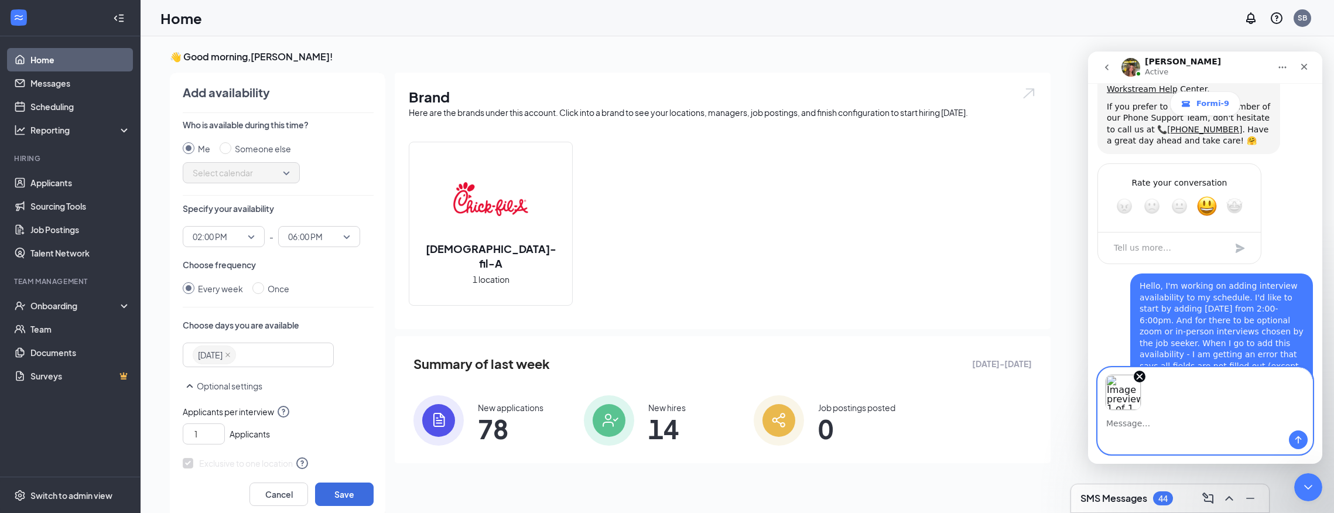
scroll to position [2018, 0]
click at [1293, 440] on button "Send a message…" at bounding box center [1298, 439] width 19 height 19
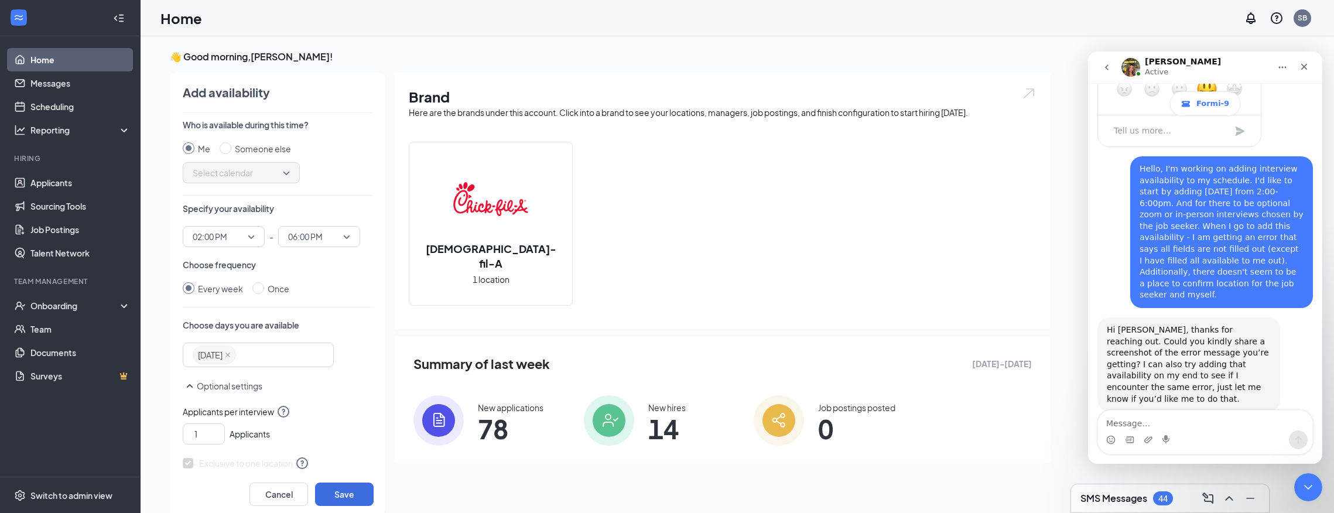
scroll to position [2088, 0]
